Goal: Information Seeking & Learning: Compare options

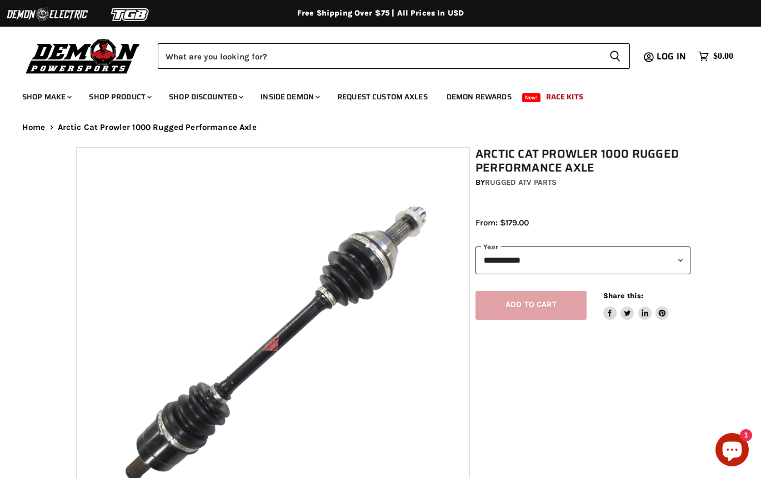
select select "******"
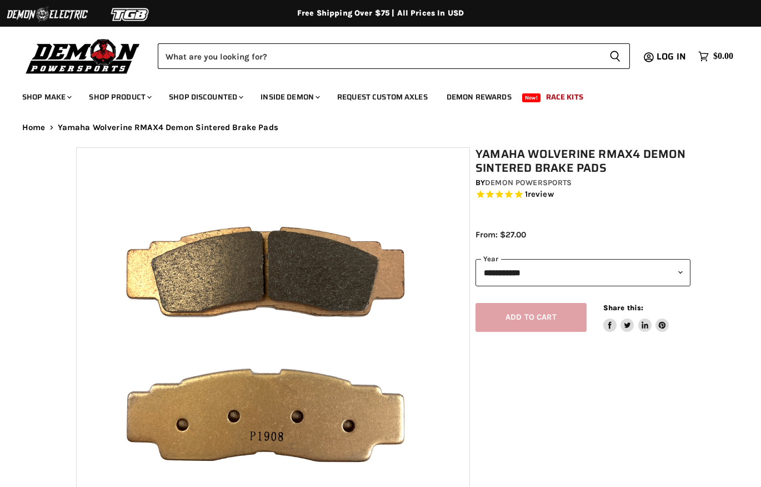
select select "******"
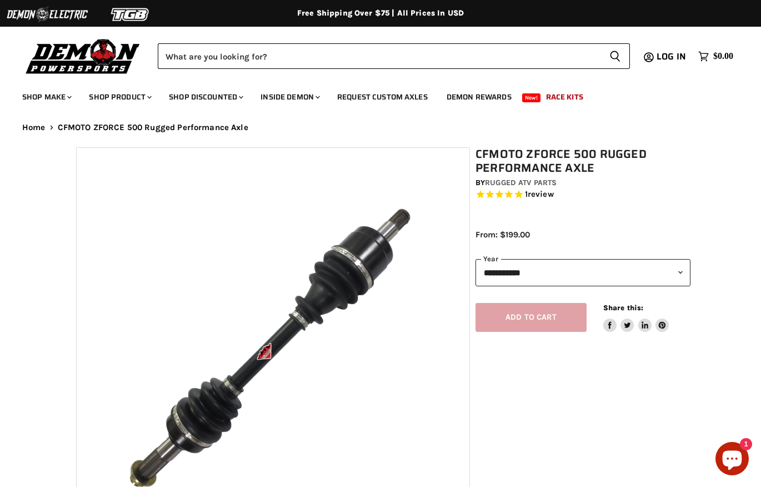
select select "******"
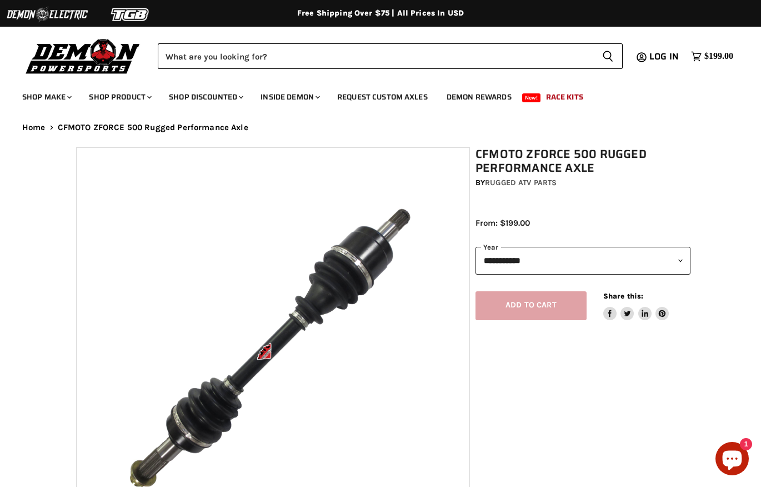
select select "******"
